Goal: Book appointment/travel/reservation

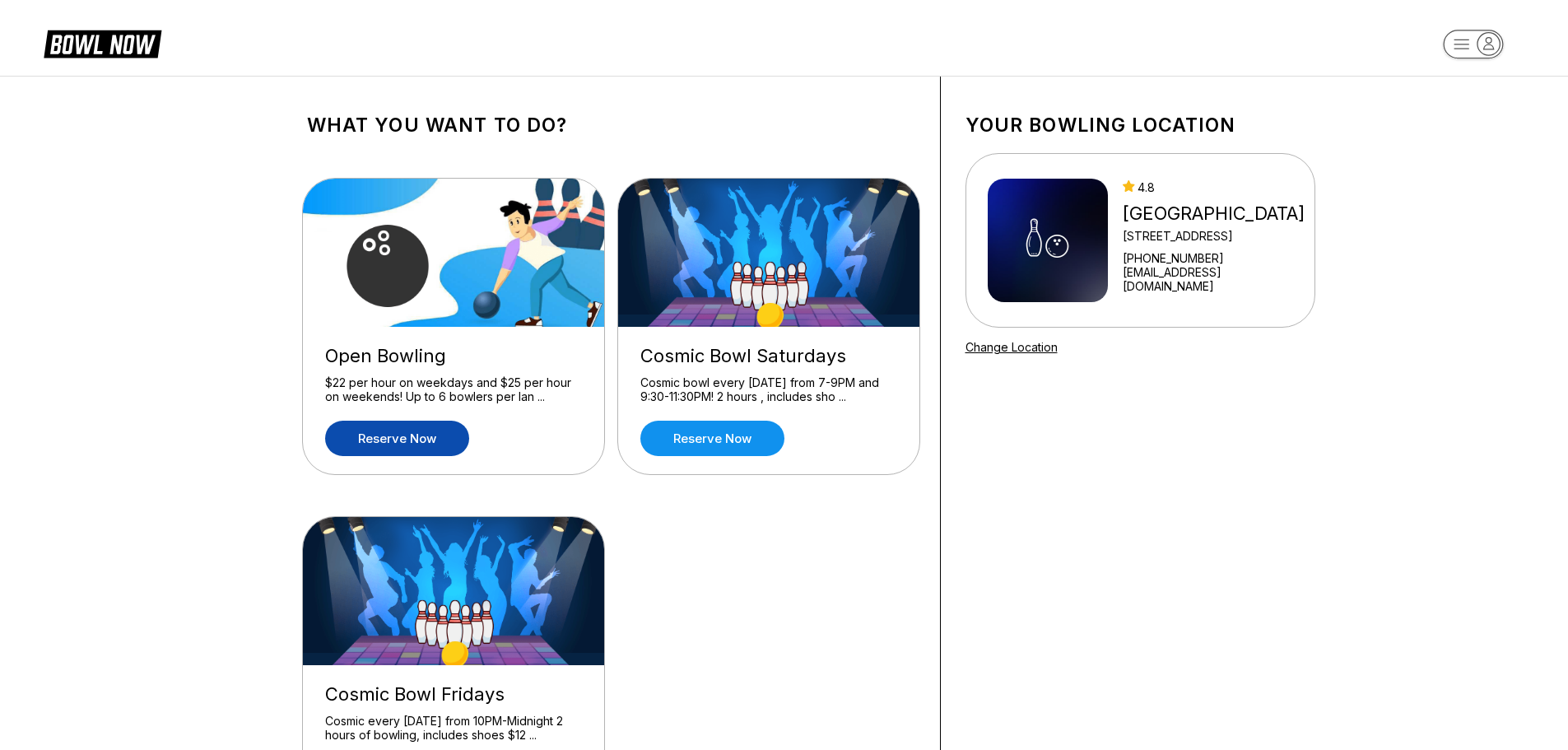
click at [418, 429] on link "Reserve now" at bounding box center [397, 438] width 144 height 35
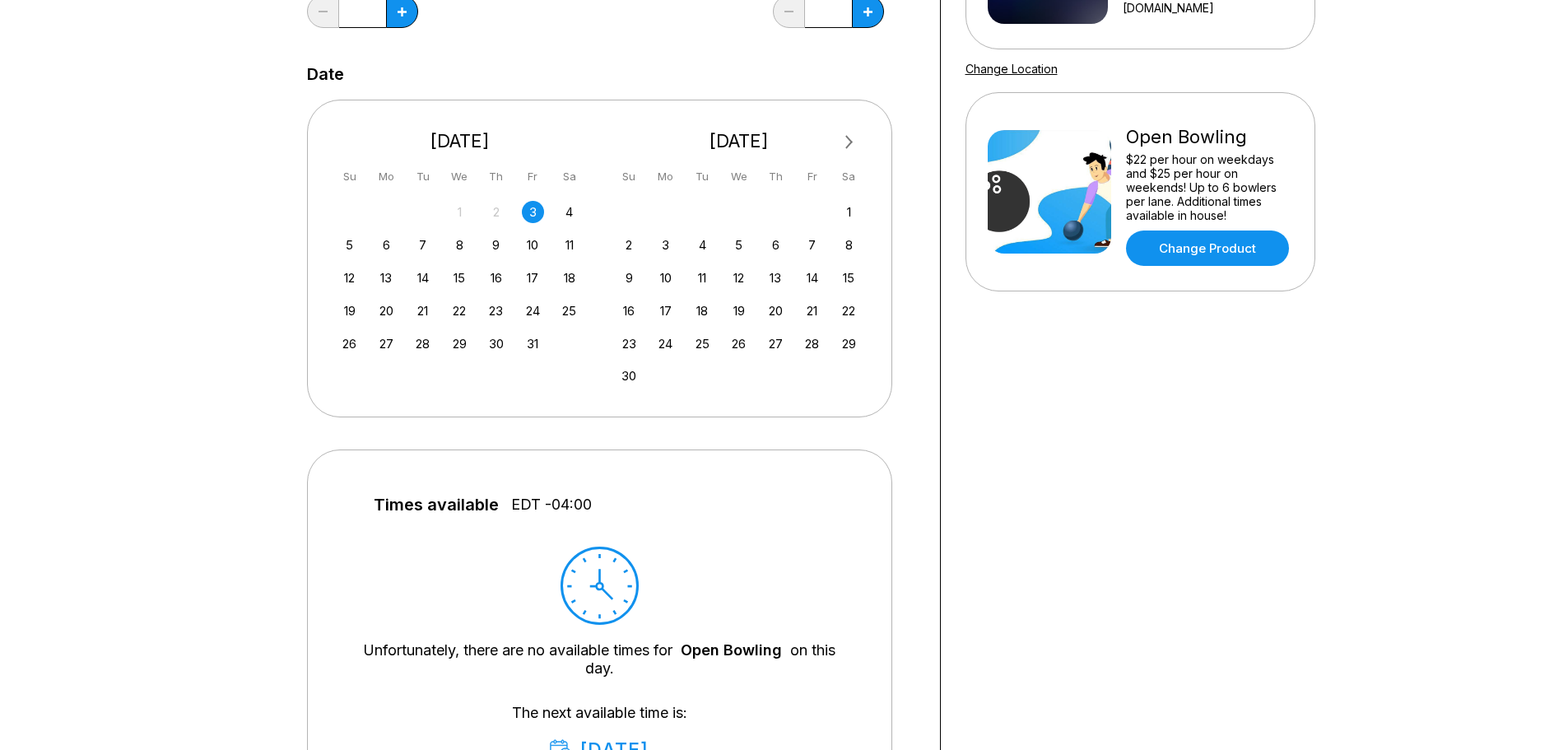
scroll to position [247, 0]
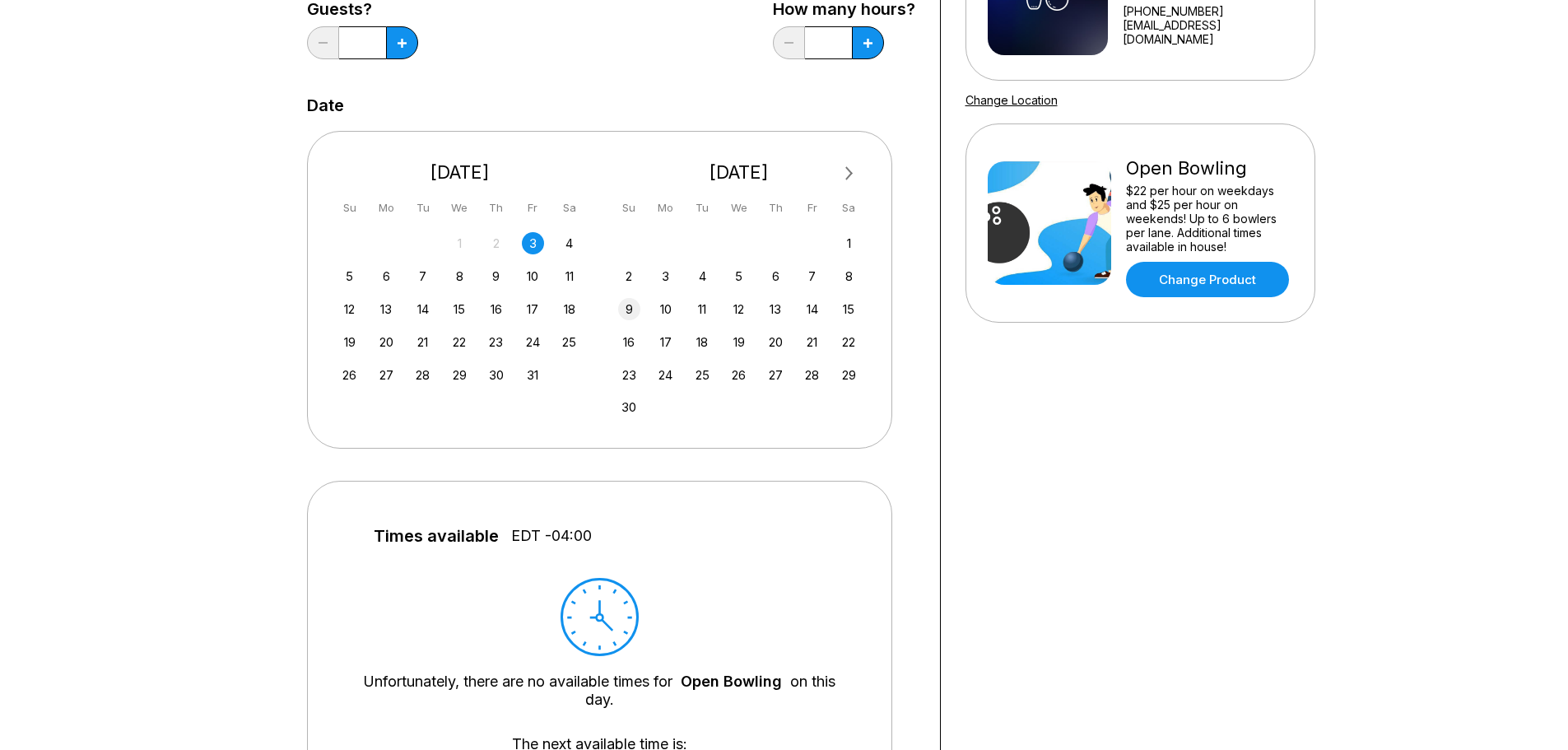
click at [629, 304] on div "9" at bounding box center [629, 309] width 22 height 22
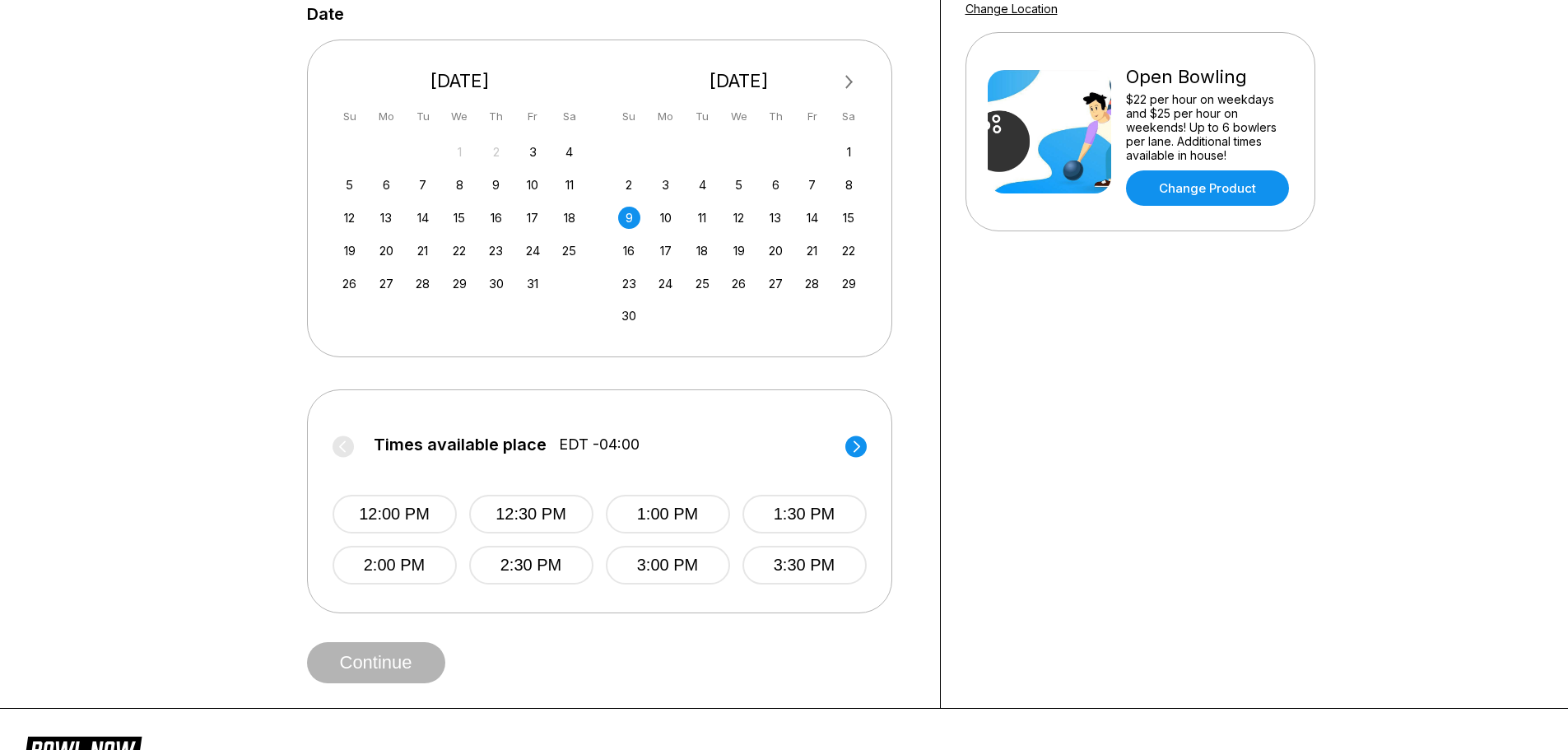
scroll to position [329, 0]
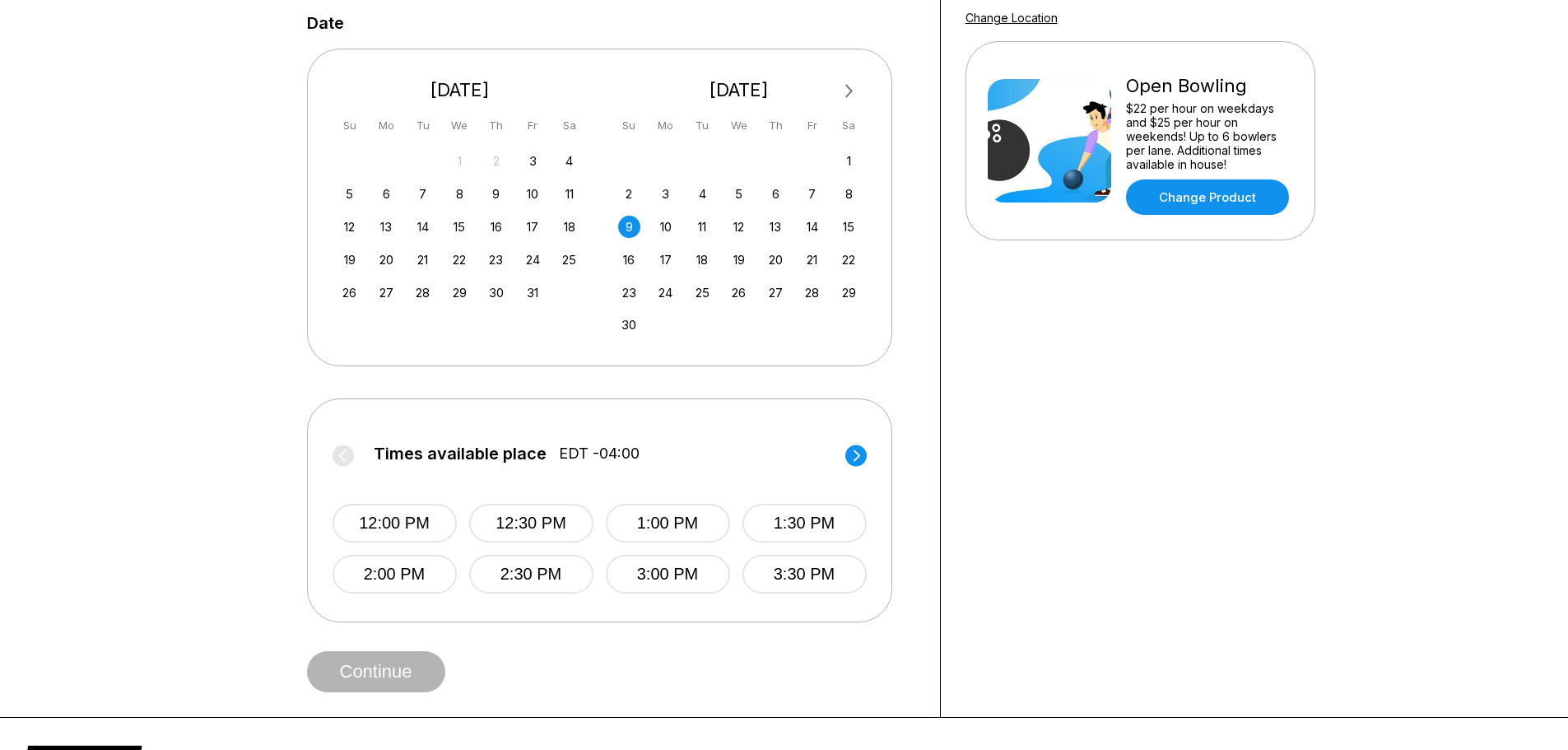
click at [850, 451] on circle at bounding box center [856, 454] width 21 height 21
click at [341, 447] on circle at bounding box center [342, 454] width 21 height 21
click at [702, 578] on button "3:00 PM" at bounding box center [667, 574] width 124 height 39
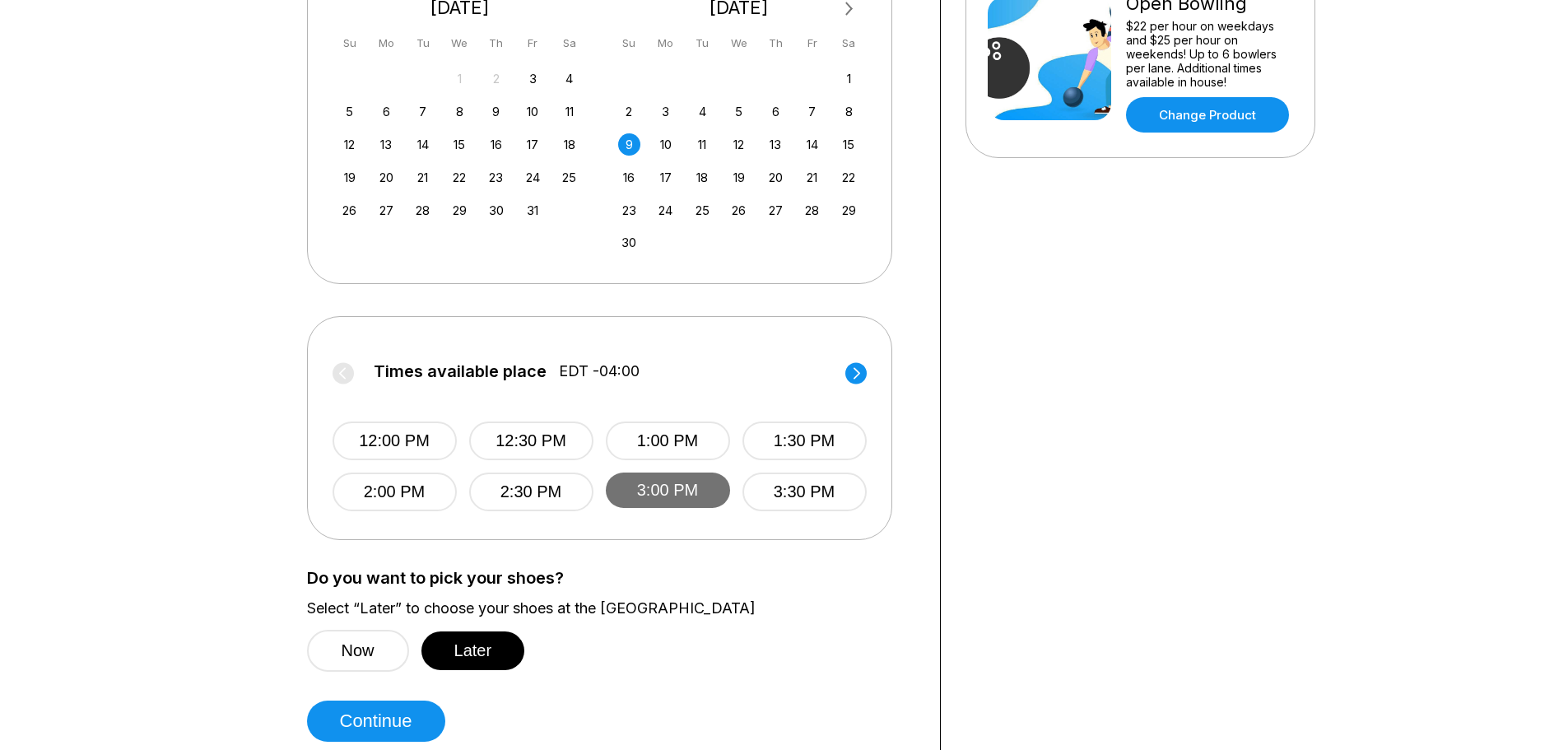
scroll to position [494, 0]
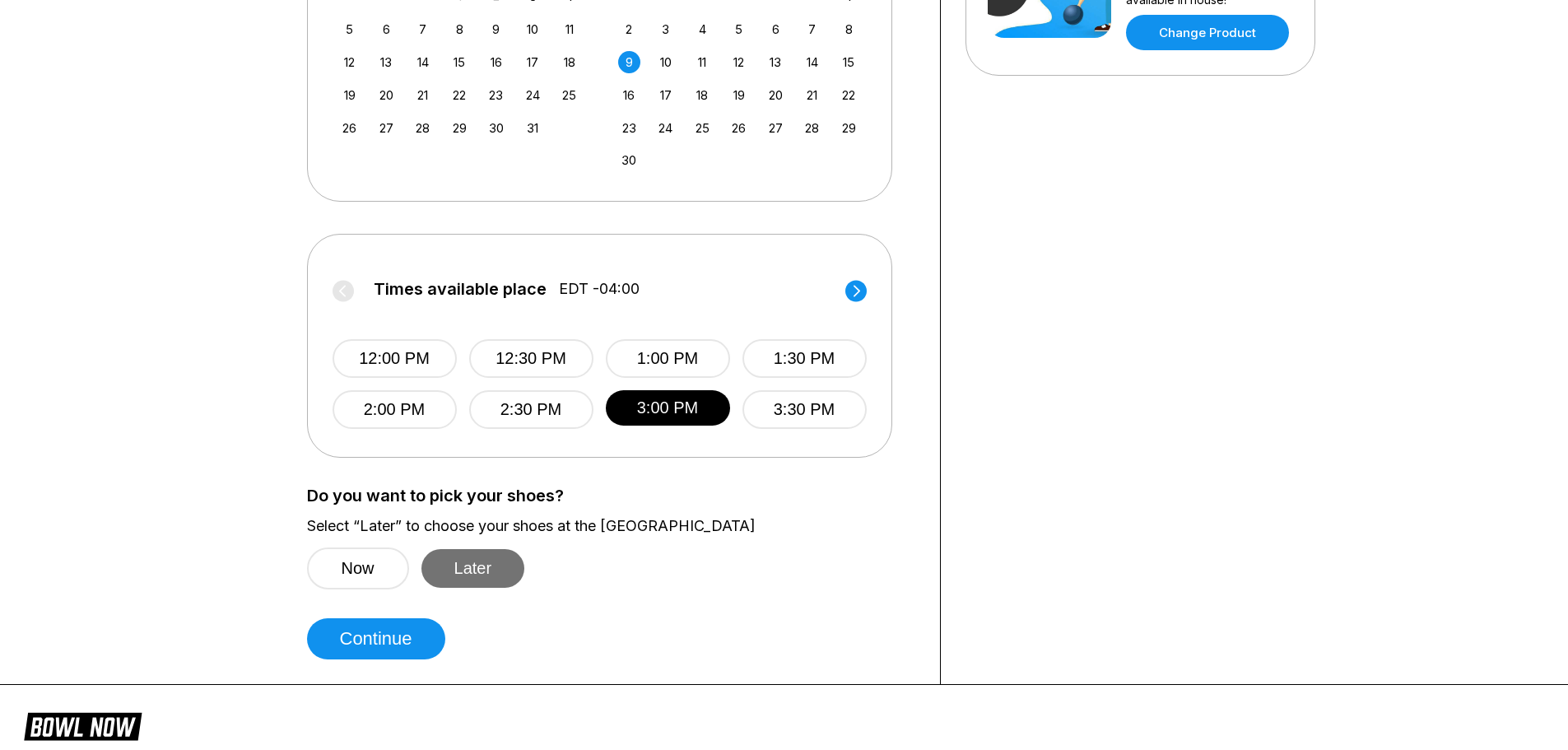
click at [479, 561] on button "Later" at bounding box center [474, 568] width 104 height 39
click at [382, 633] on button "Continue" at bounding box center [376, 638] width 138 height 41
select select "**"
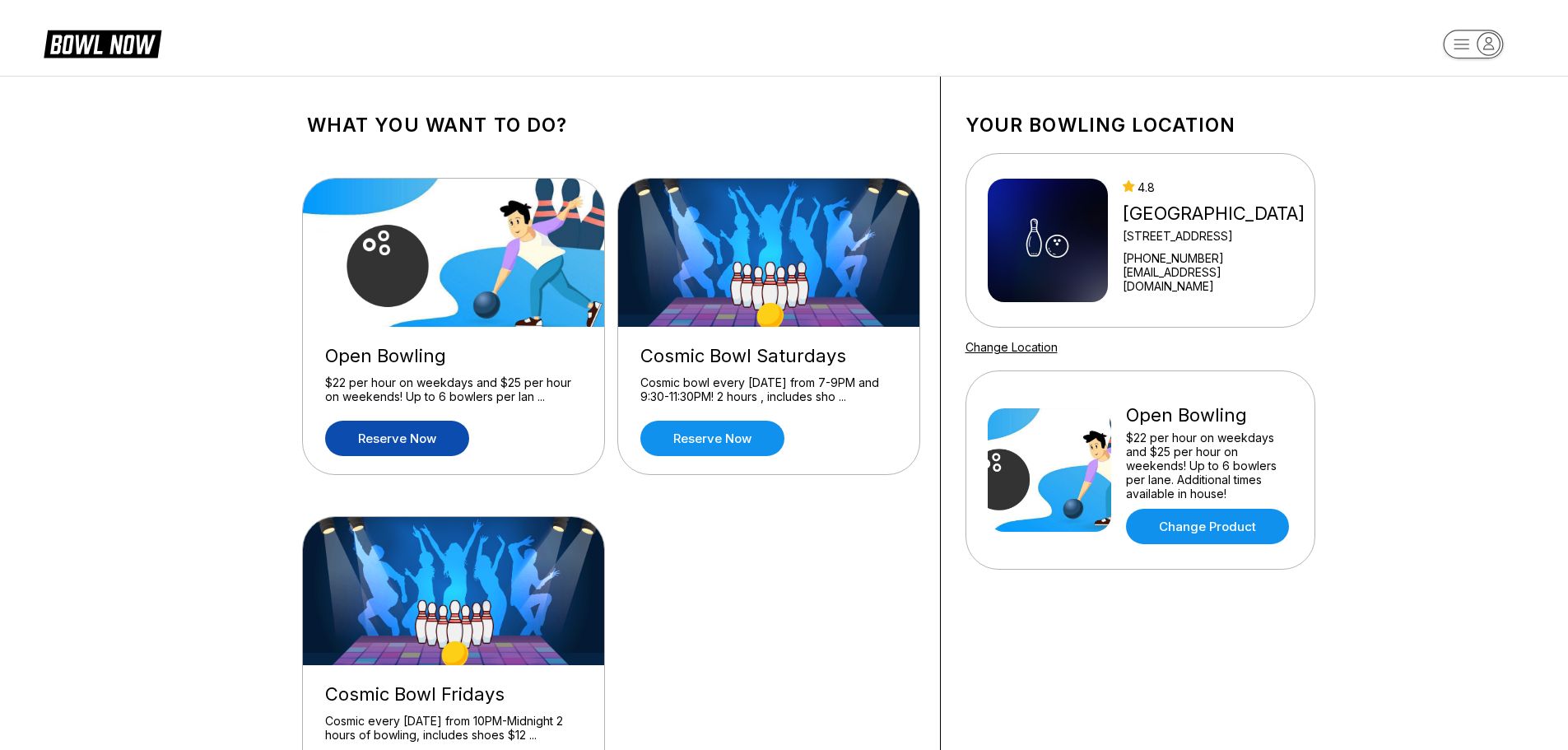
click at [407, 428] on link "Reserve now" at bounding box center [397, 438] width 144 height 35
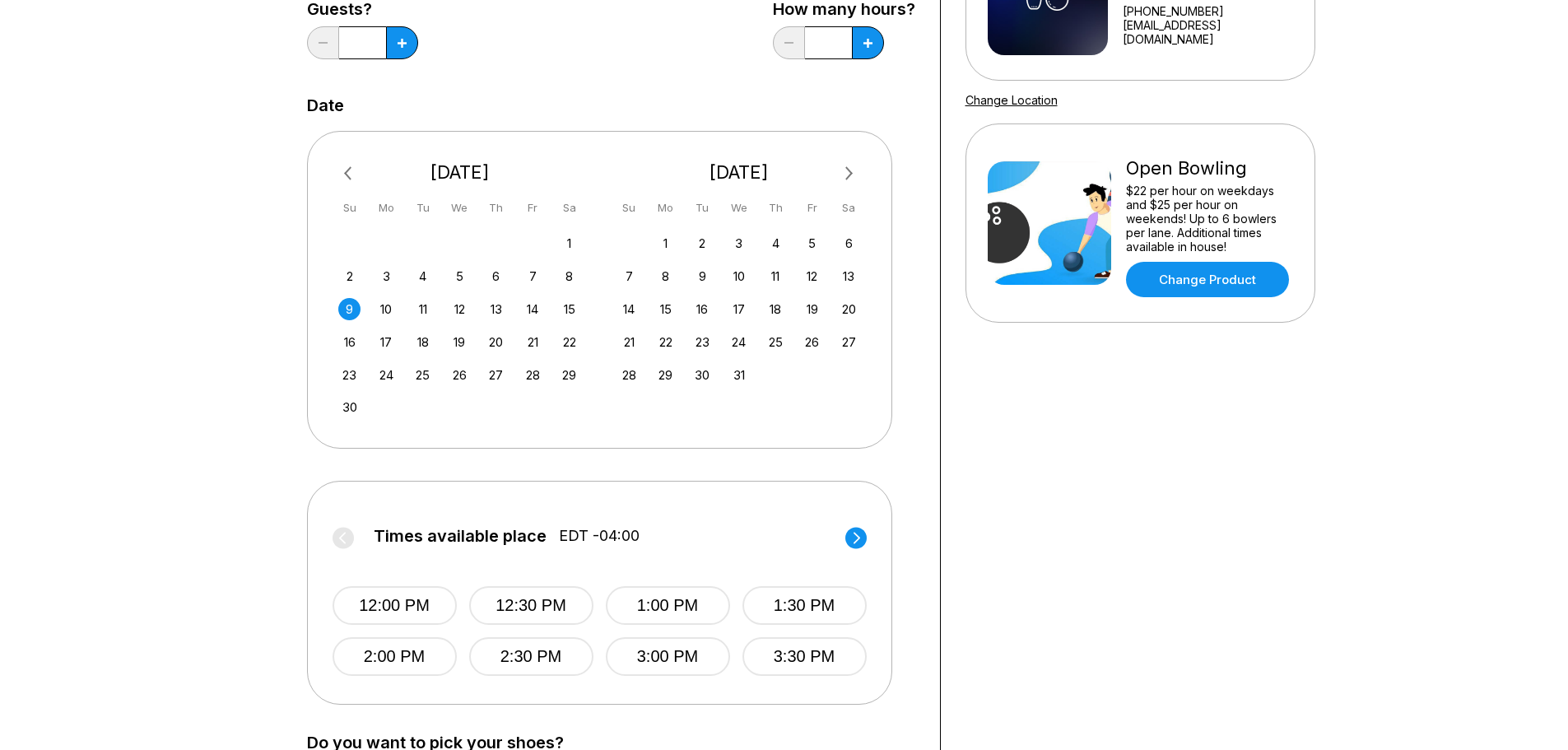
scroll to position [329, 0]
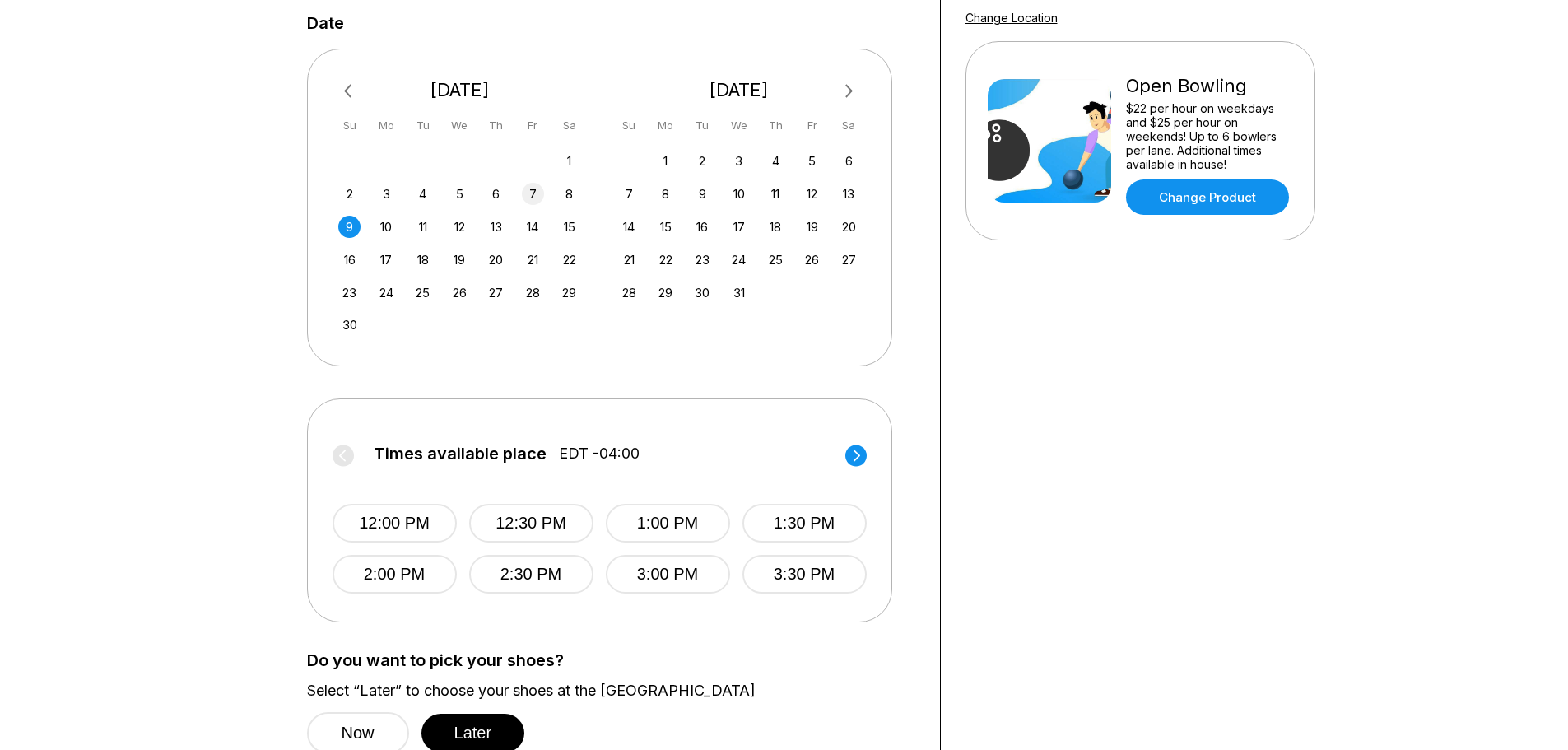
click at [533, 194] on div "7" at bounding box center [533, 194] width 22 height 22
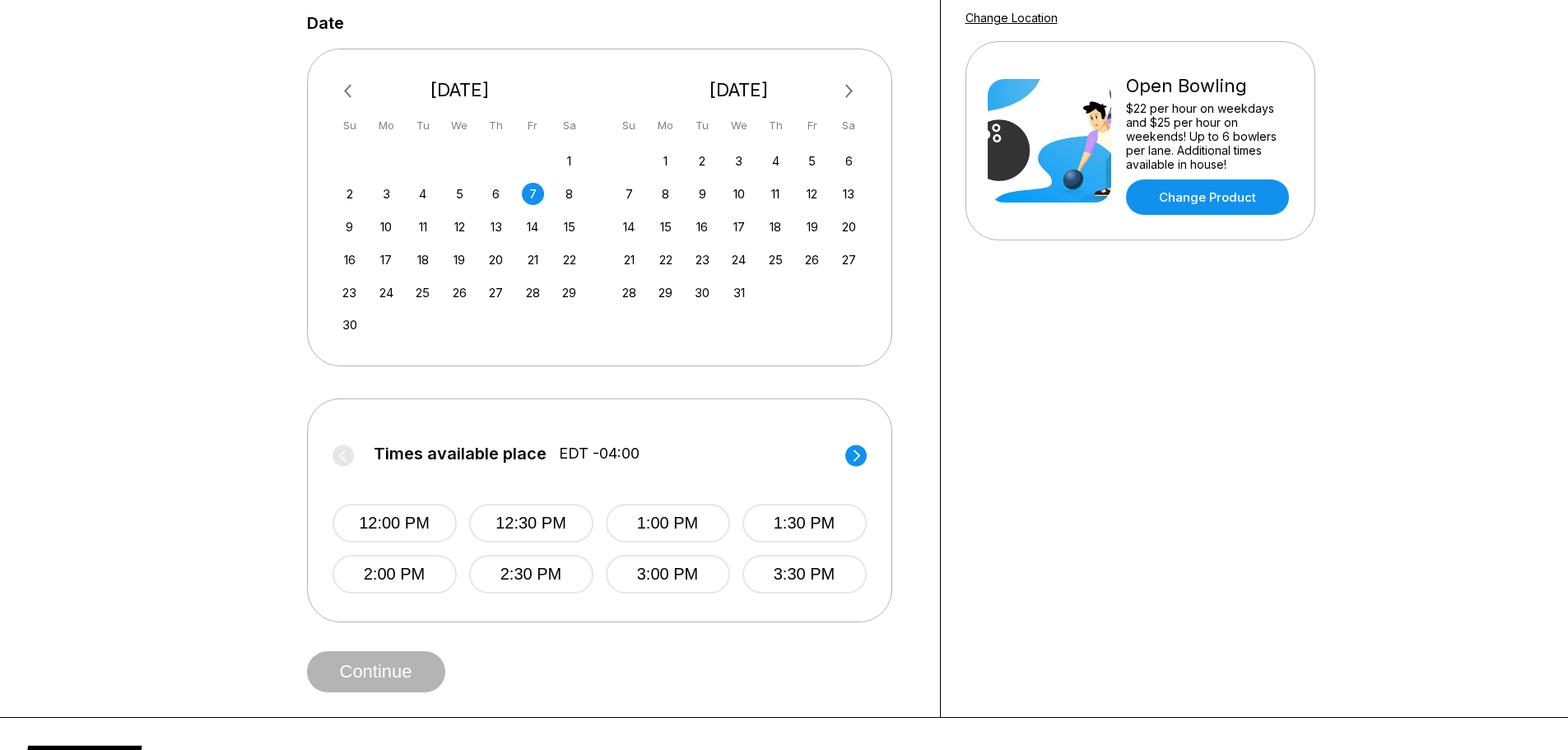
click at [848, 446] on icon at bounding box center [856, 455] width 21 height 22
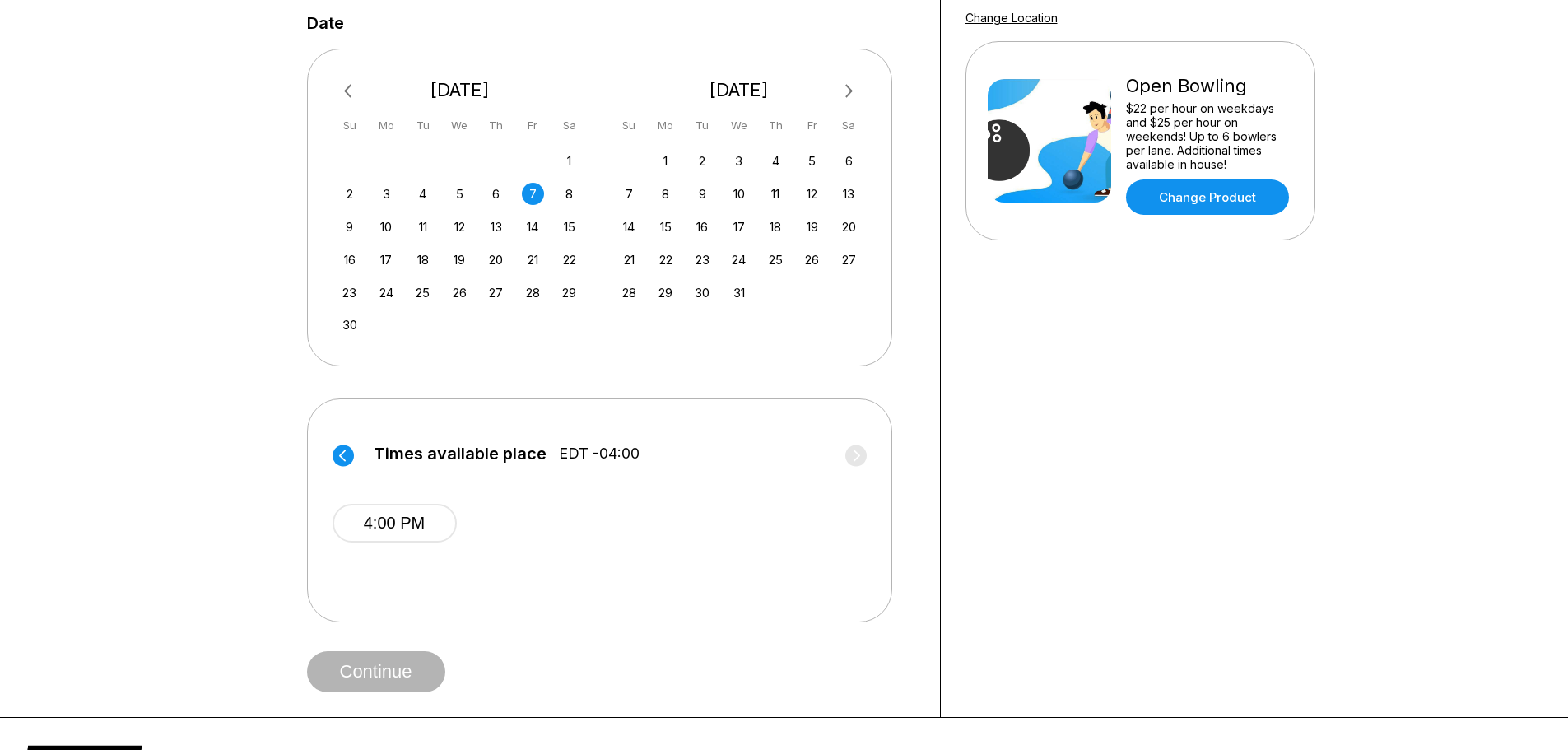
click at [339, 452] on circle at bounding box center [342, 454] width 21 height 21
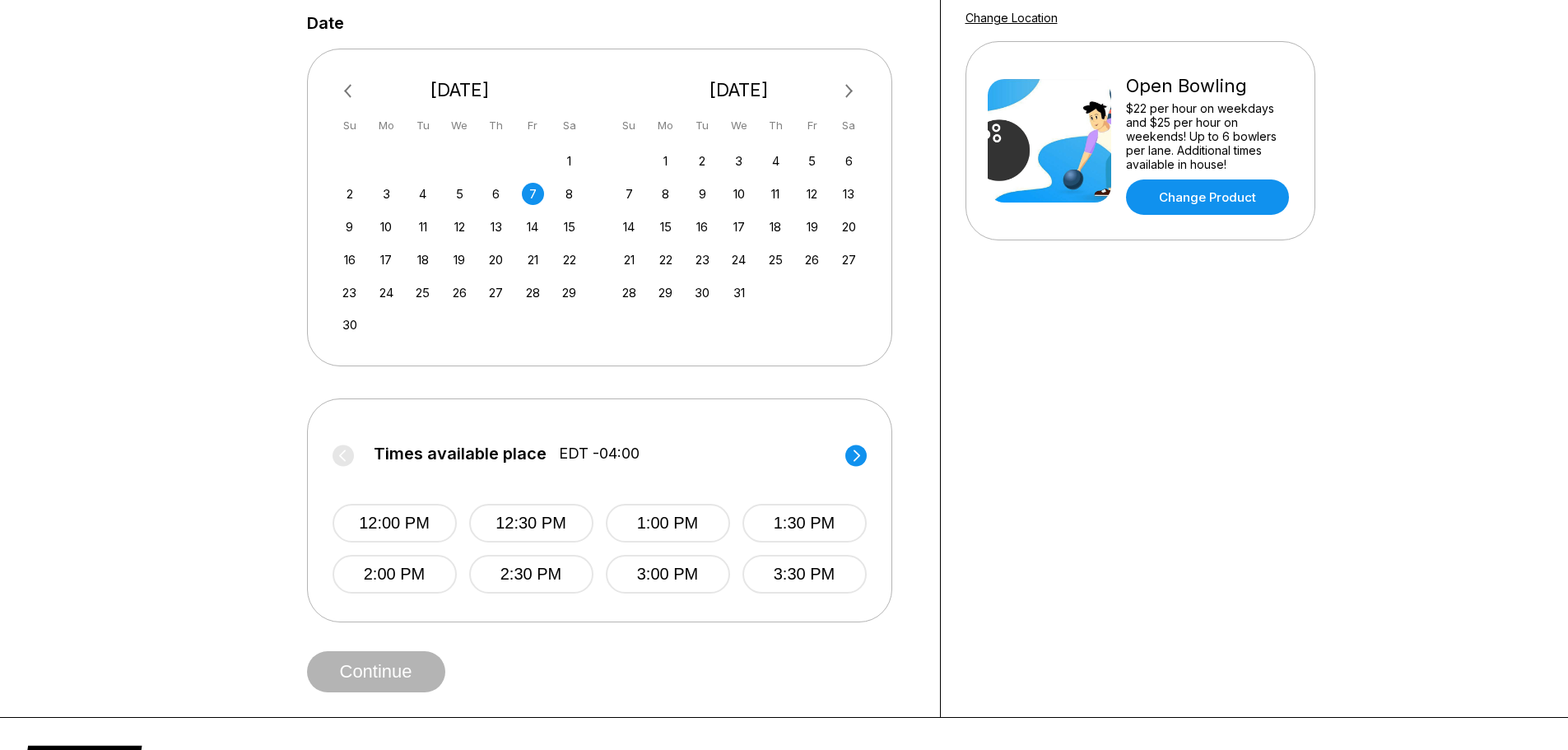
click at [350, 227] on div "9" at bounding box center [350, 227] width 22 height 22
click at [852, 450] on circle at bounding box center [856, 454] width 21 height 21
click at [340, 449] on circle at bounding box center [342, 454] width 21 height 21
